Goal: Information Seeking & Learning: Check status

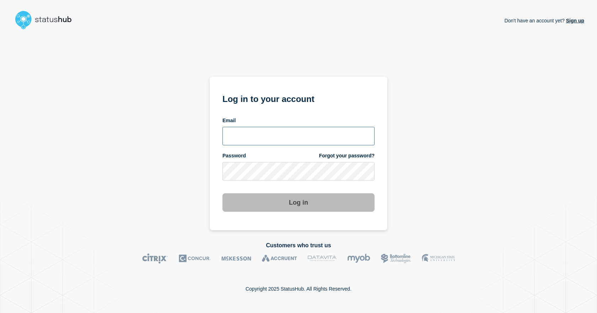
click at [242, 139] on input "email input" at bounding box center [298, 136] width 152 height 18
type input "dcarraway@fsu.edu"
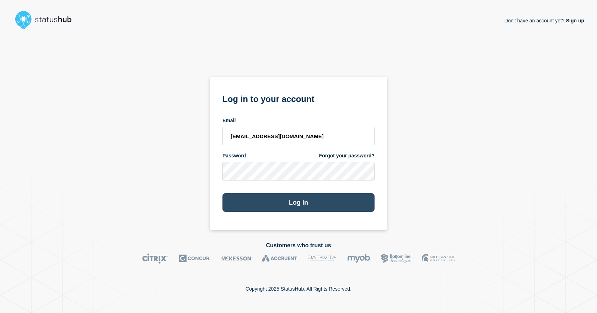
click at [292, 201] on button "Log in" at bounding box center [298, 202] width 152 height 18
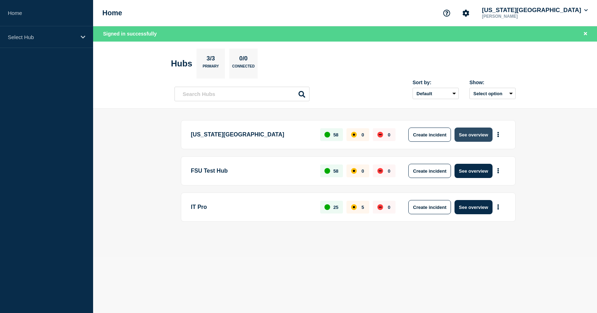
click at [461, 135] on button "See overview" at bounding box center [474, 135] width 38 height 14
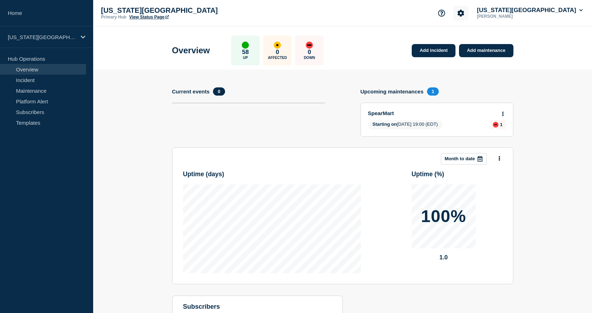
click at [464, 12] on icon "Account settings" at bounding box center [460, 13] width 7 height 7
click at [490, 53] on link "Analytics" at bounding box center [484, 51] width 21 height 6
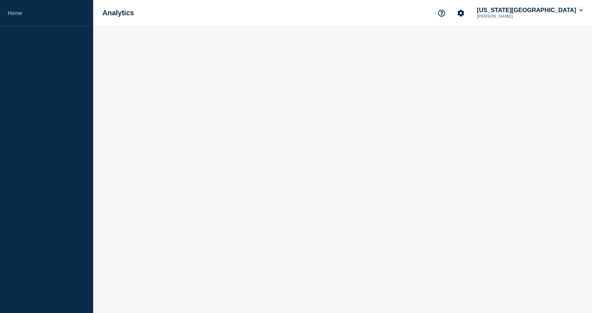
click at [547, 10] on button "[US_STATE][GEOGRAPHIC_DATA]" at bounding box center [529, 10] width 109 height 7
click at [529, 92] on button "Log out" at bounding box center [526, 94] width 18 height 6
